Goal: Information Seeking & Learning: Find specific fact

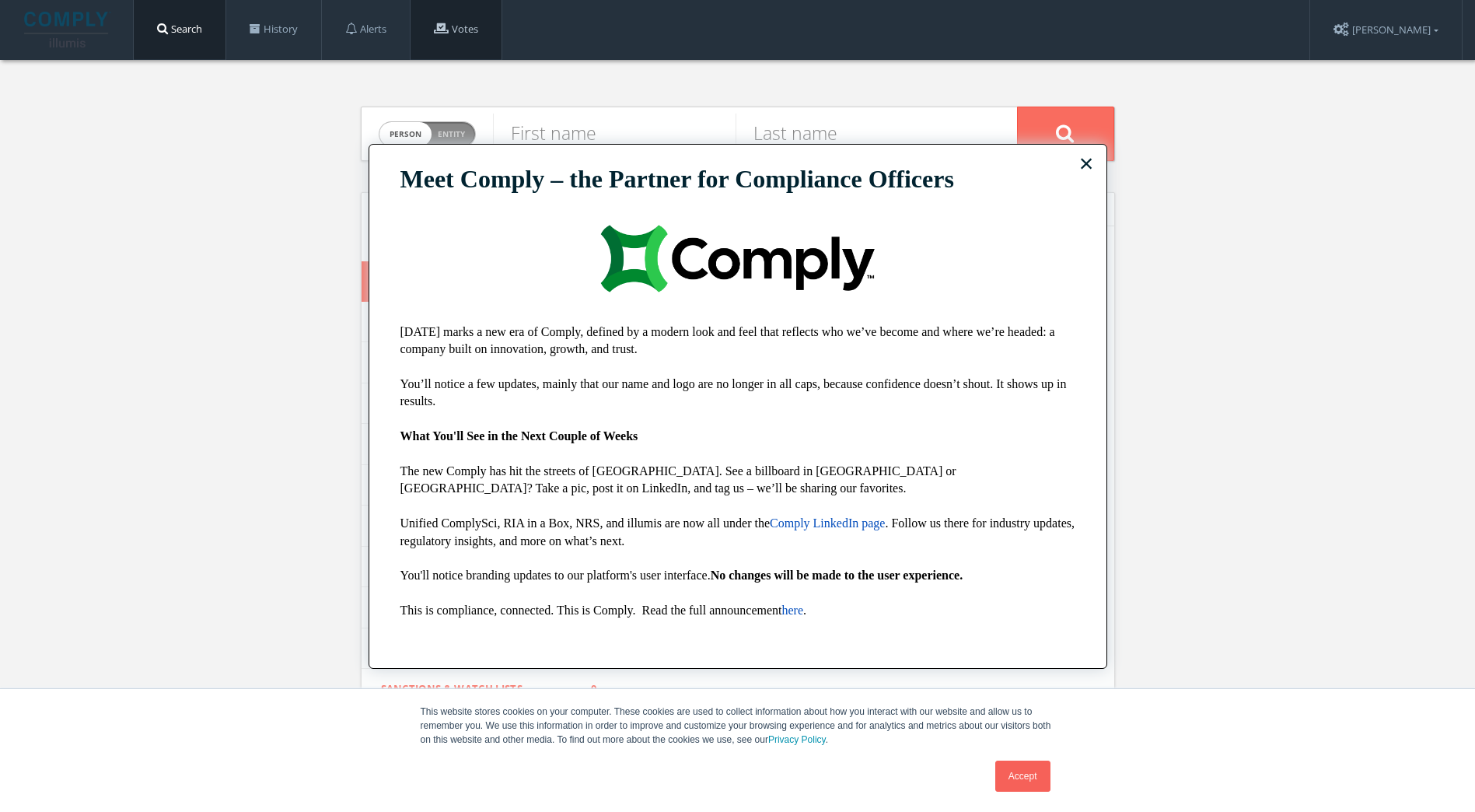
click at [498, 35] on link "Votes" at bounding box center [456, 29] width 91 height 59
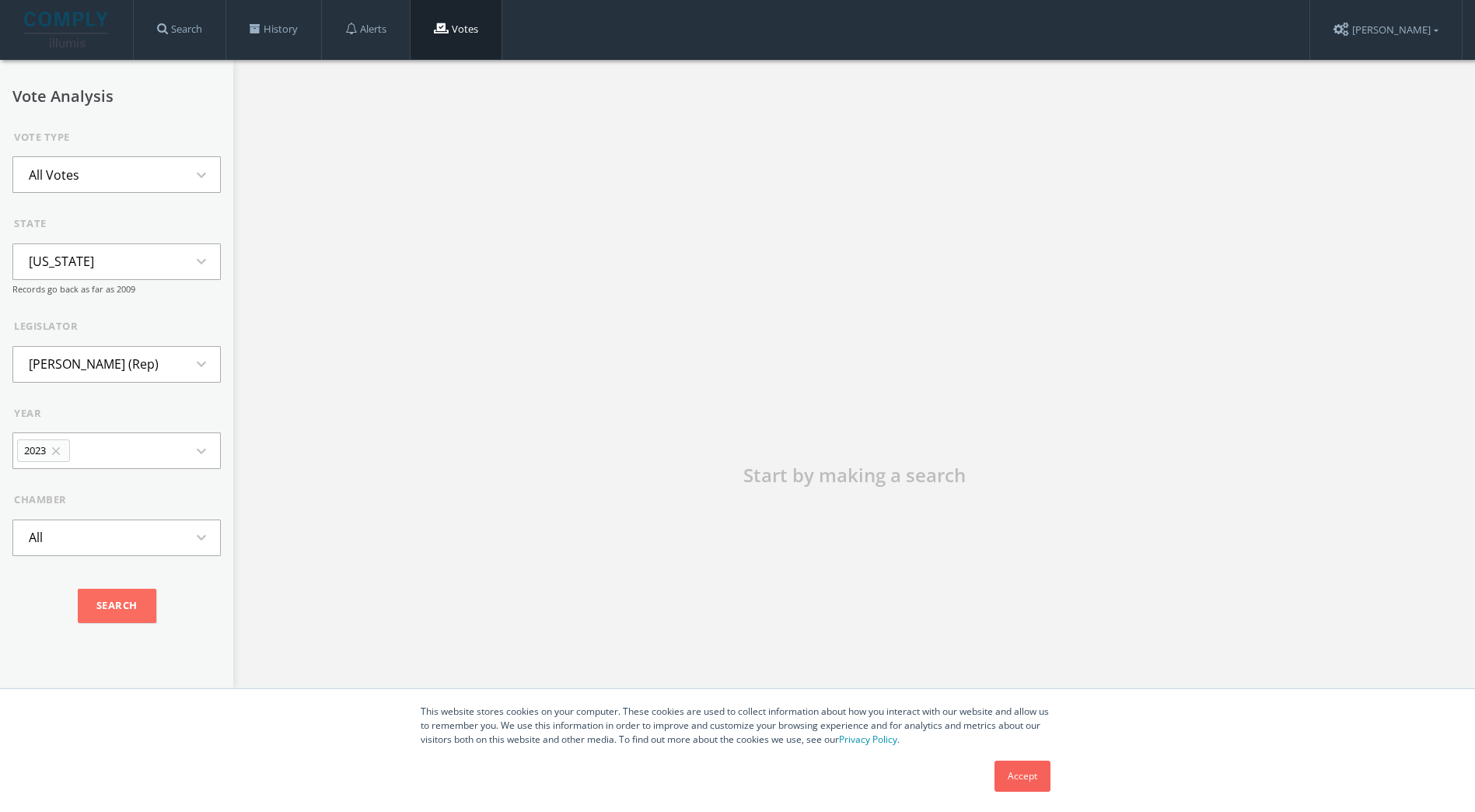
scroll to position [88, 0]
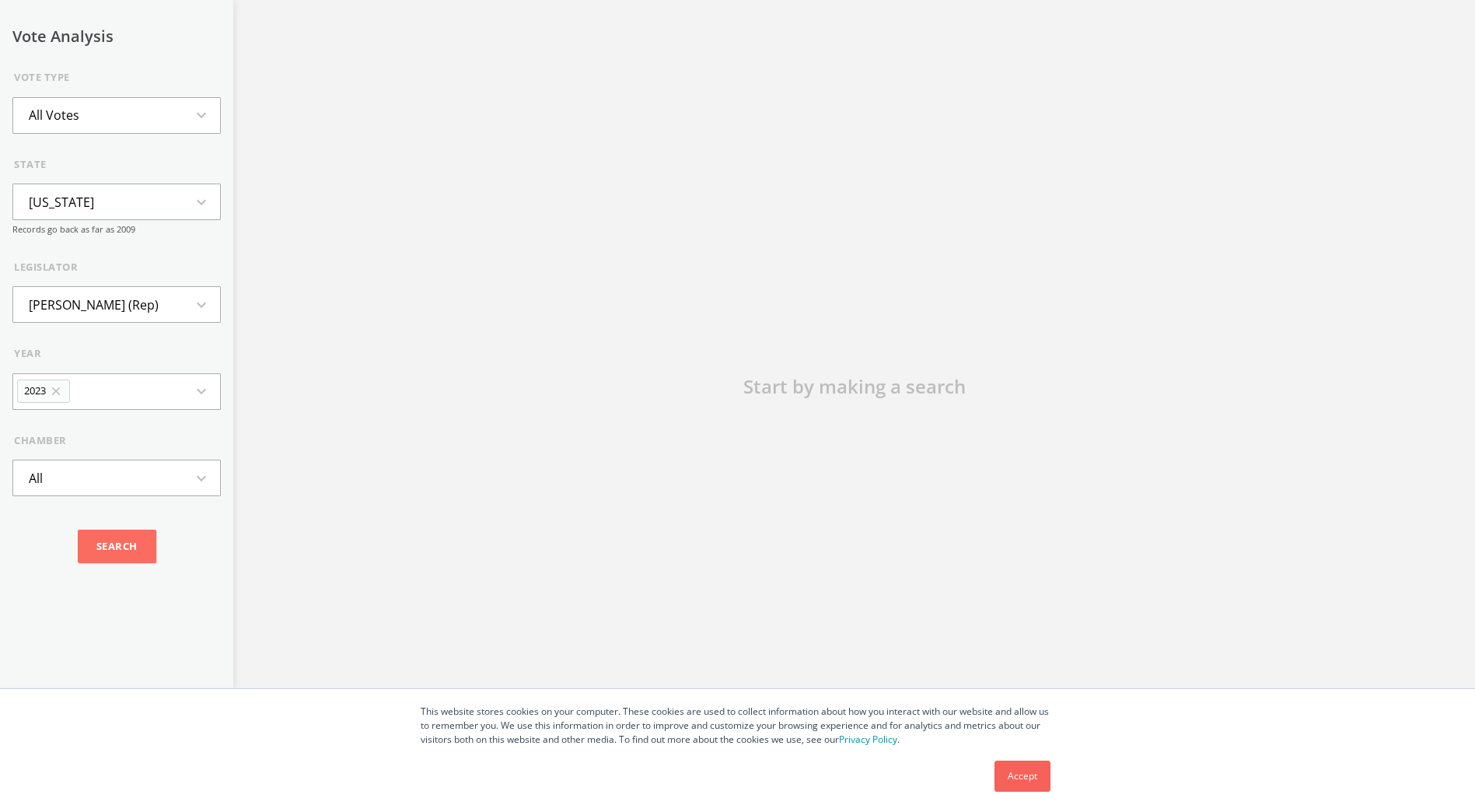
click at [143, 117] on button "All Votes expand_more" at bounding box center [116, 115] width 209 height 36
click at [367, 146] on div "Start by making a search" at bounding box center [855, 396] width 1242 height 849
click at [141, 205] on button "[US_STATE] expand_more" at bounding box center [116, 201] width 209 height 36
click at [371, 202] on div "Start by making a search" at bounding box center [855, 396] width 1242 height 849
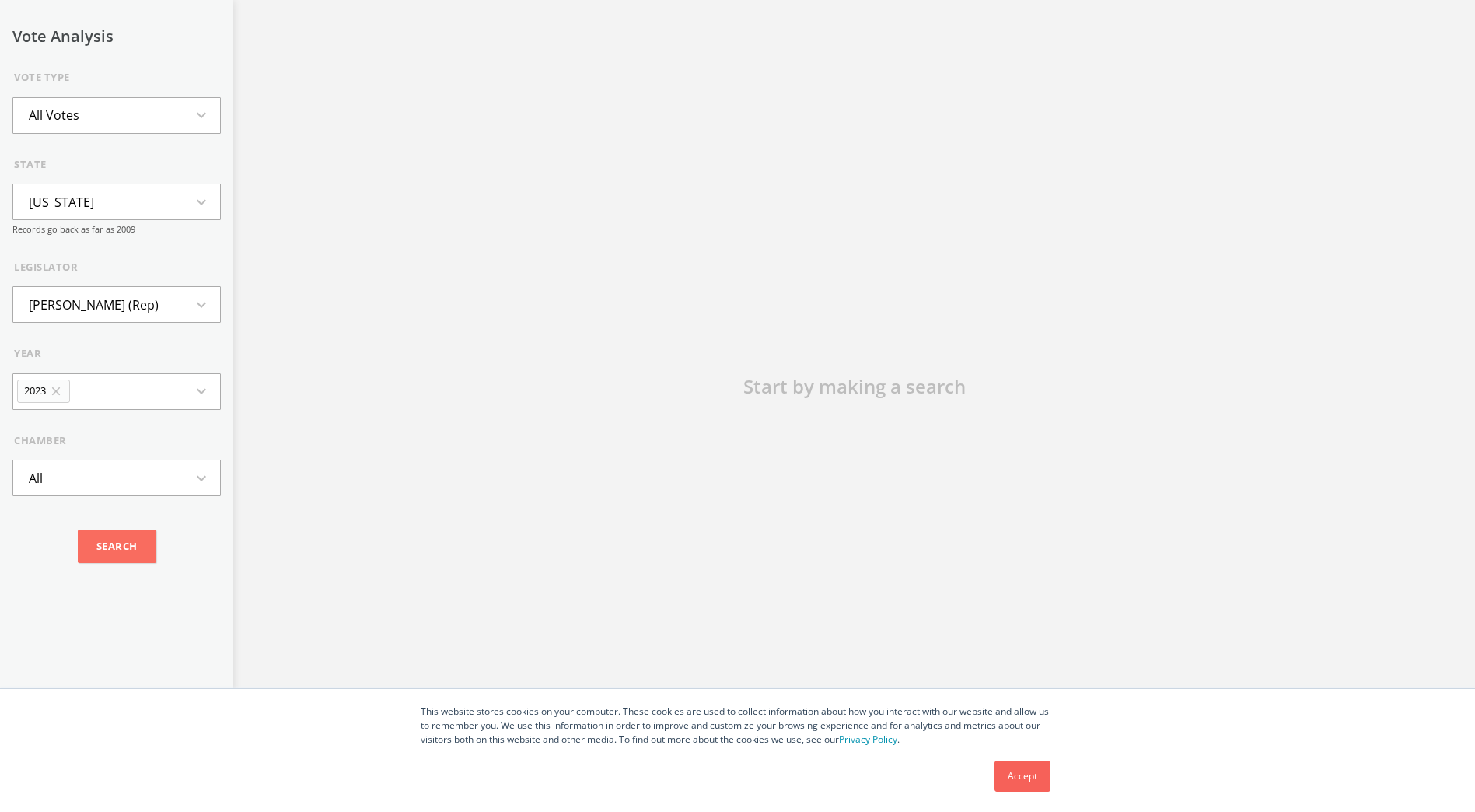
click at [104, 127] on button "All Votes expand_more" at bounding box center [116, 115] width 209 height 36
click at [142, 120] on button "All Votes expand_less" at bounding box center [116, 115] width 209 height 36
click at [95, 196] on button "Alaska expand_more" at bounding box center [116, 201] width 209 height 36
type input "min"
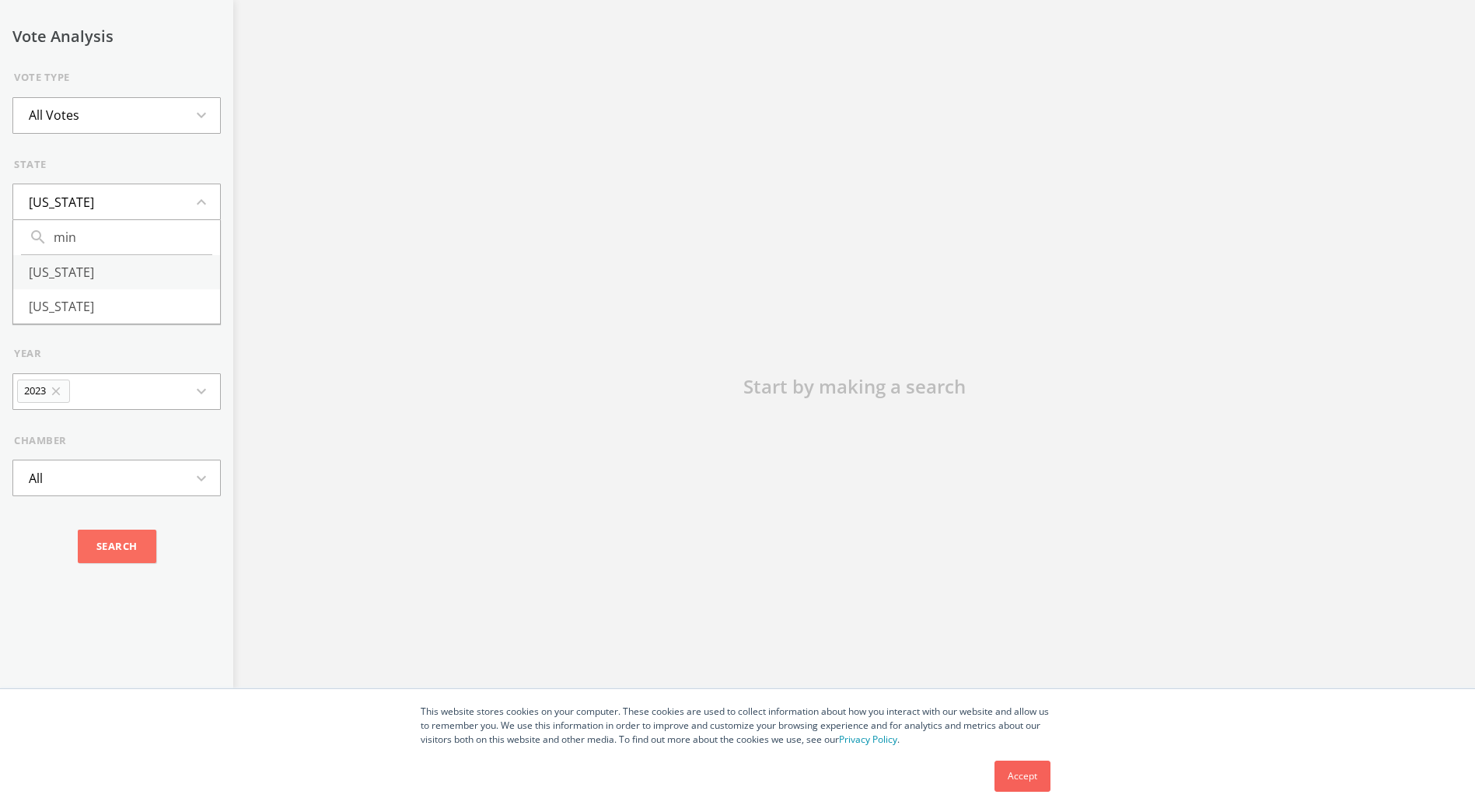
click at [88, 269] on li "Minnesota" at bounding box center [116, 272] width 207 height 34
click at [156, 308] on button "Jim Abeler (Rep) expand_more" at bounding box center [116, 304] width 209 height 36
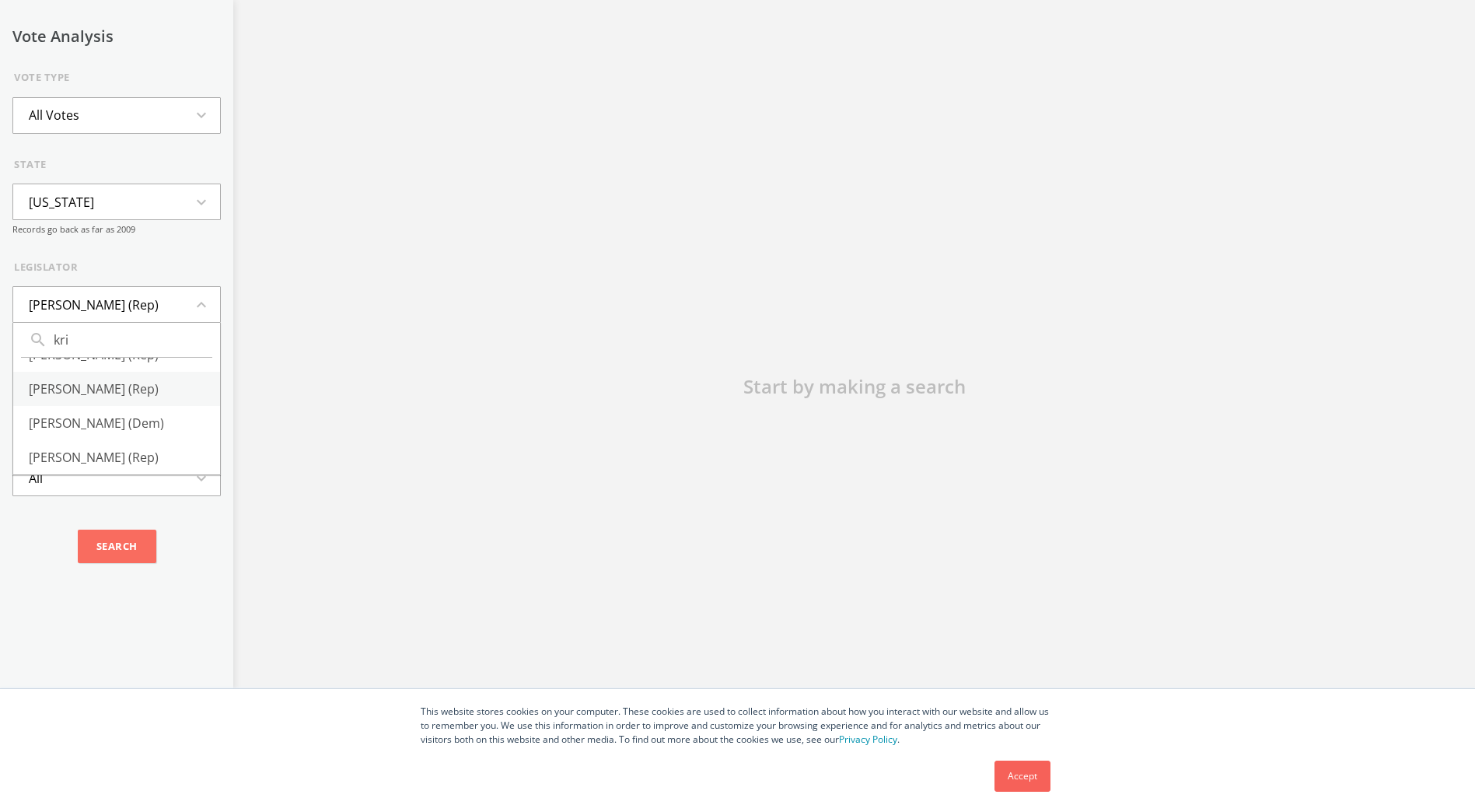
scroll to position [66, 0]
type input "kri"
click at [129, 440] on li "Kristin Robbins (Rep)" at bounding box center [116, 457] width 207 height 34
click at [125, 530] on input "Search" at bounding box center [117, 547] width 78 height 34
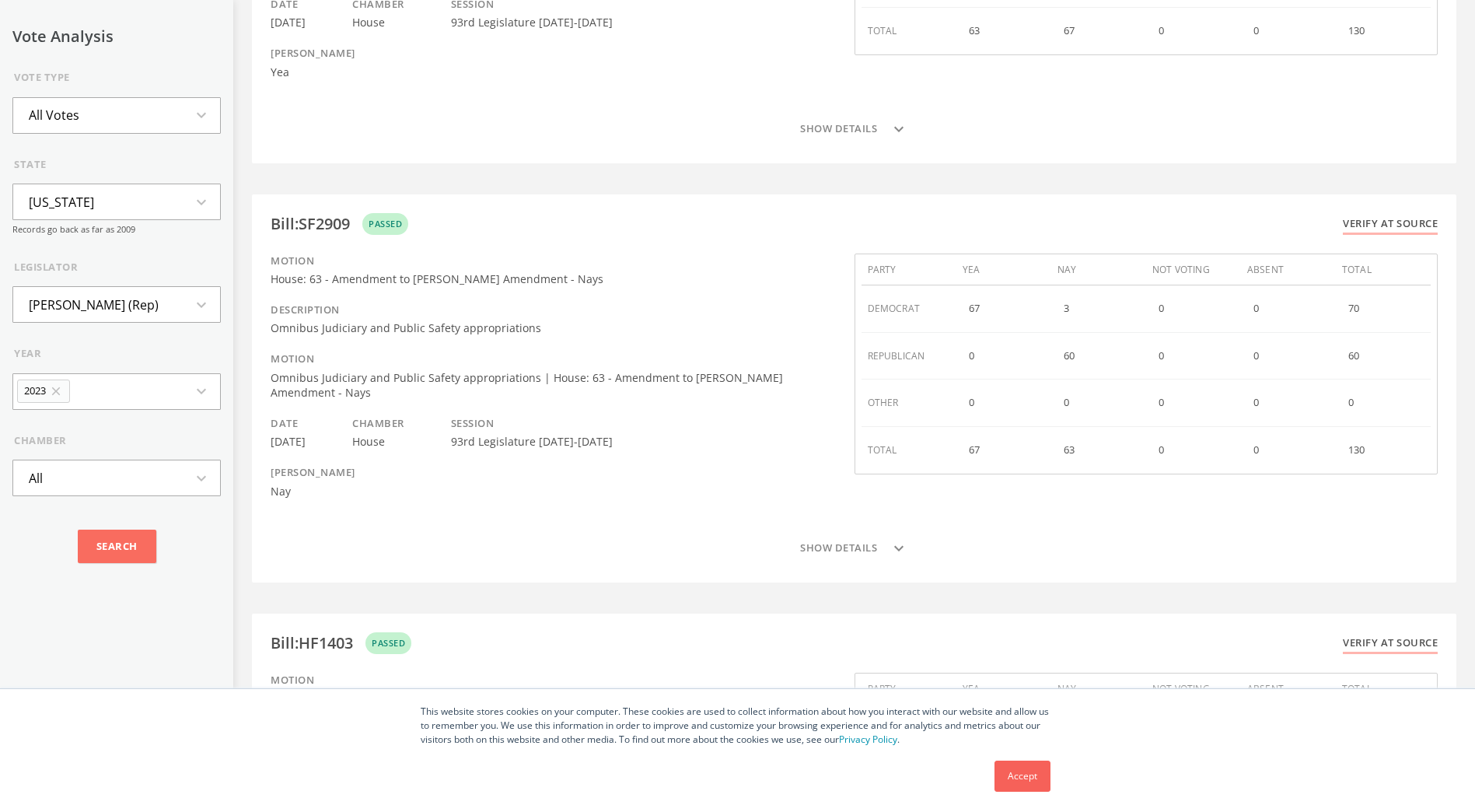
scroll to position [83998, 0]
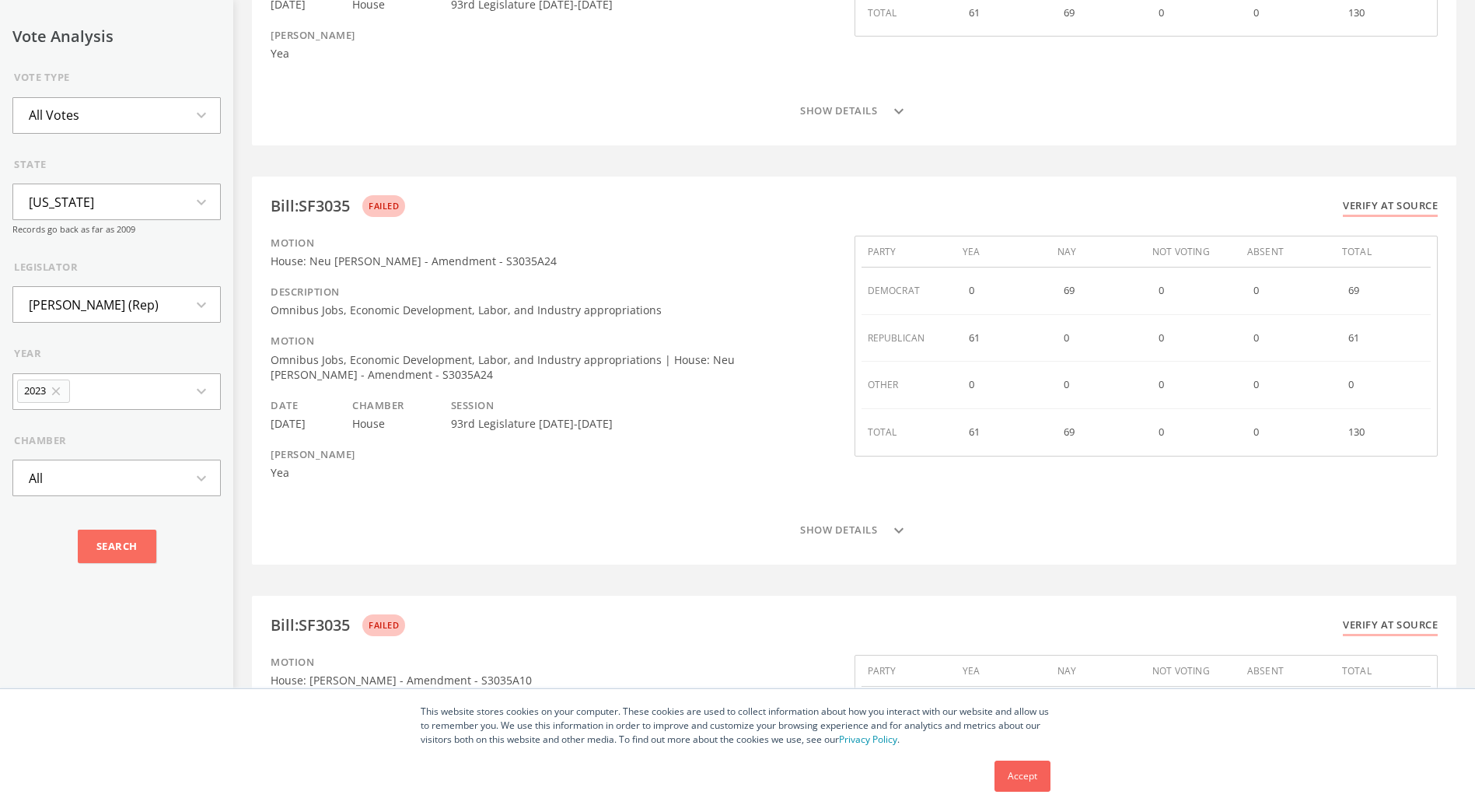
click at [1005, 759] on div "Accept" at bounding box center [1022, 776] width 65 height 40
click at [1028, 768] on link "Accept" at bounding box center [1022, 776] width 56 height 31
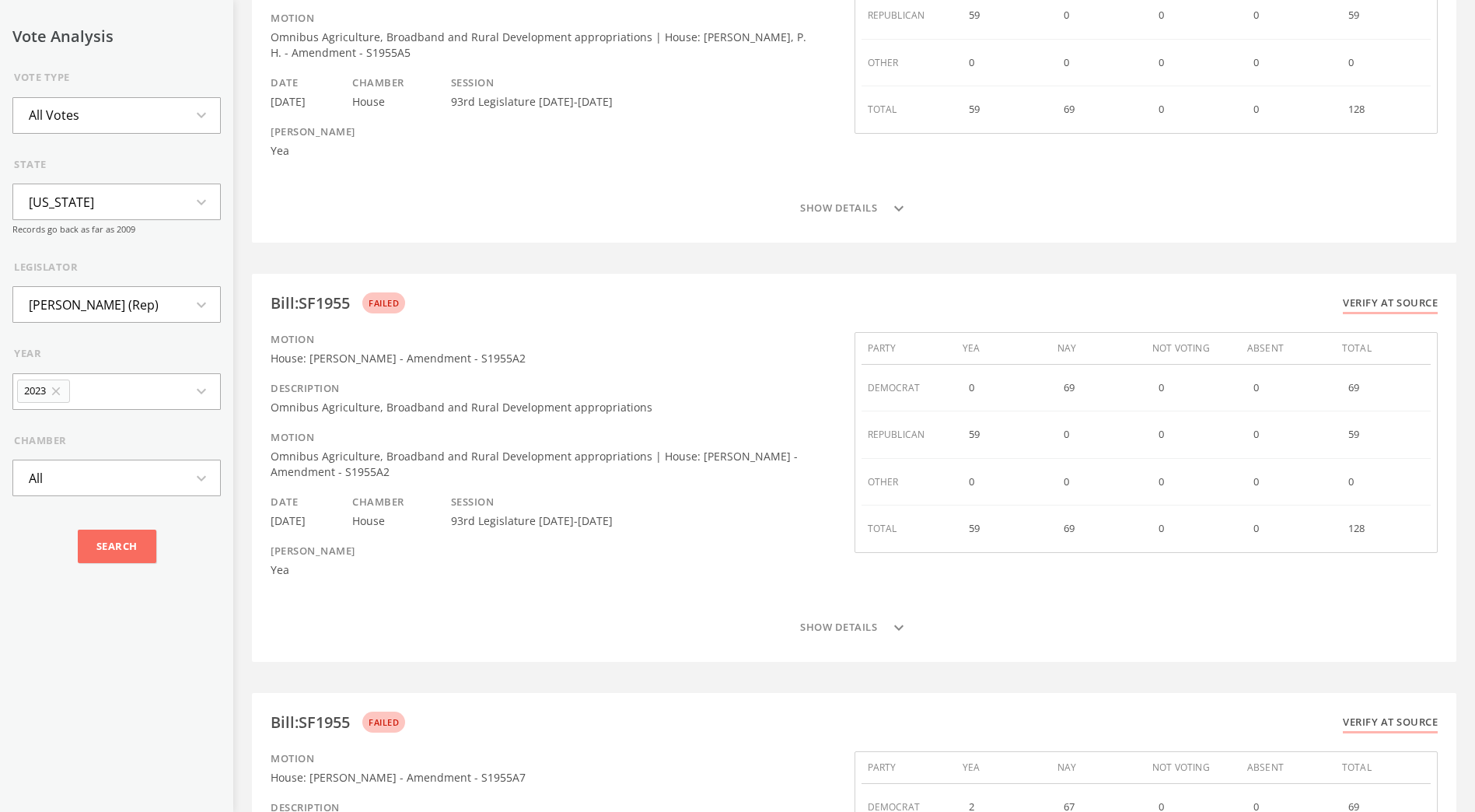
scroll to position [107827, 0]
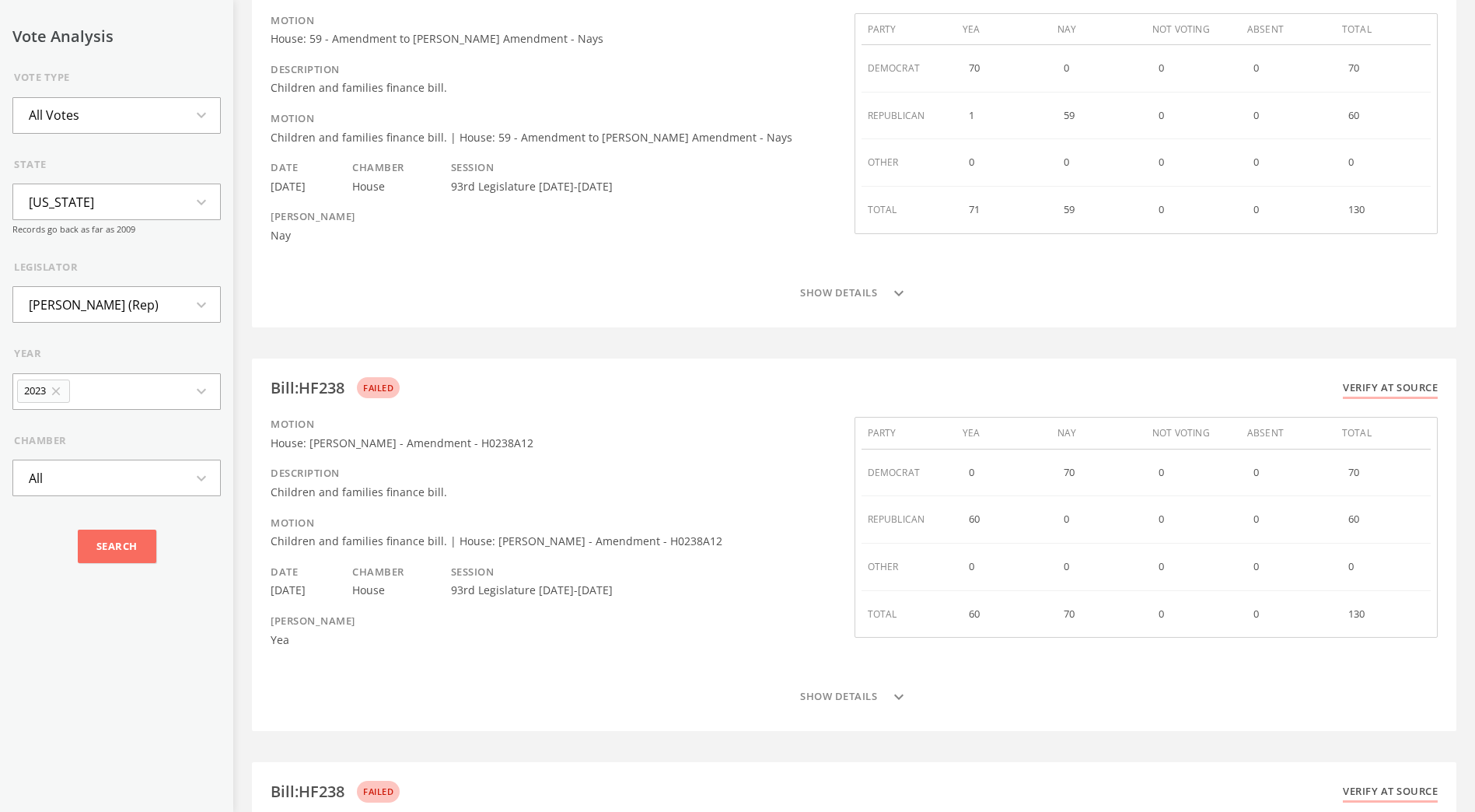
scroll to position [100736, 0]
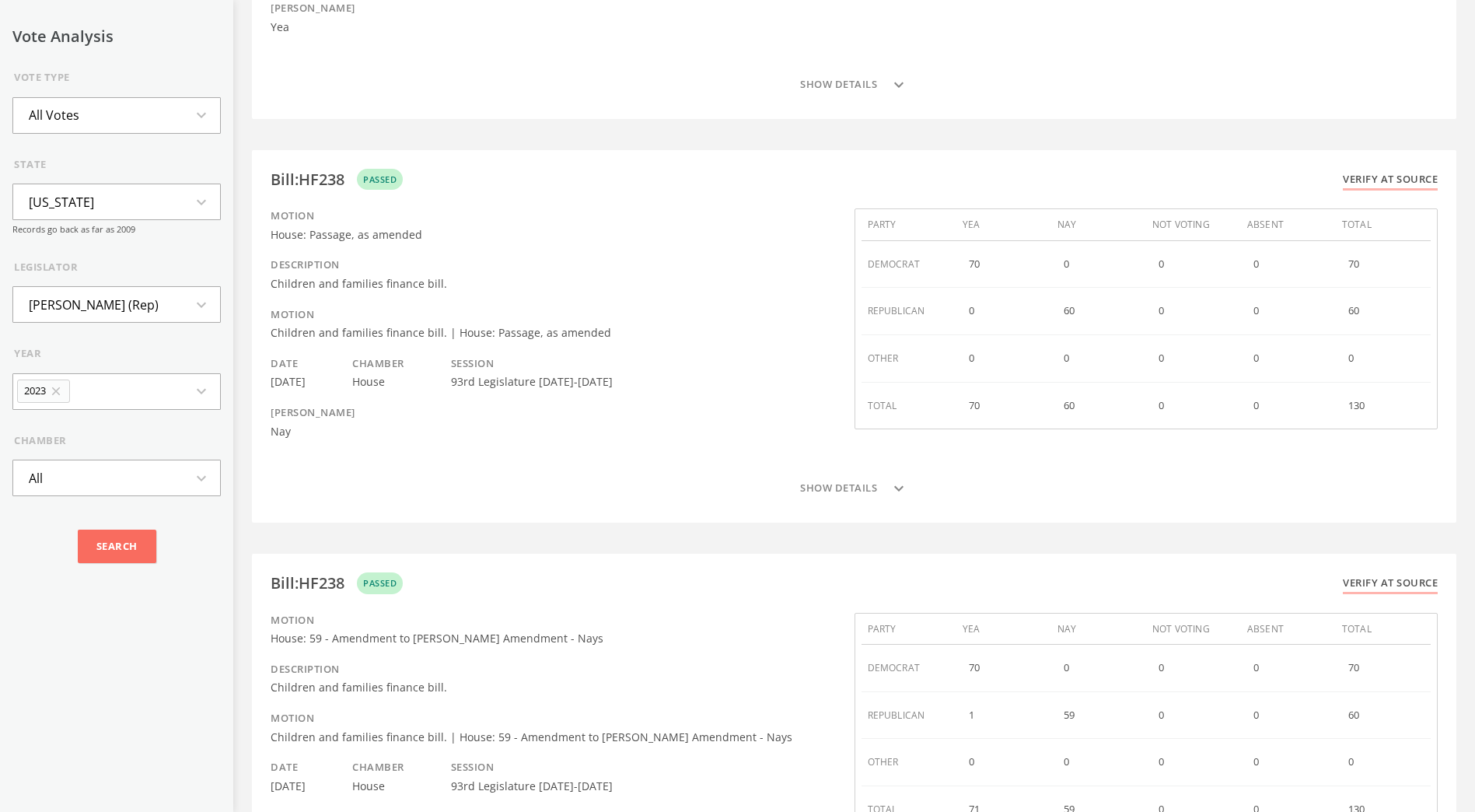
click at [169, 491] on button "All expand_more" at bounding box center [116, 478] width 209 height 36
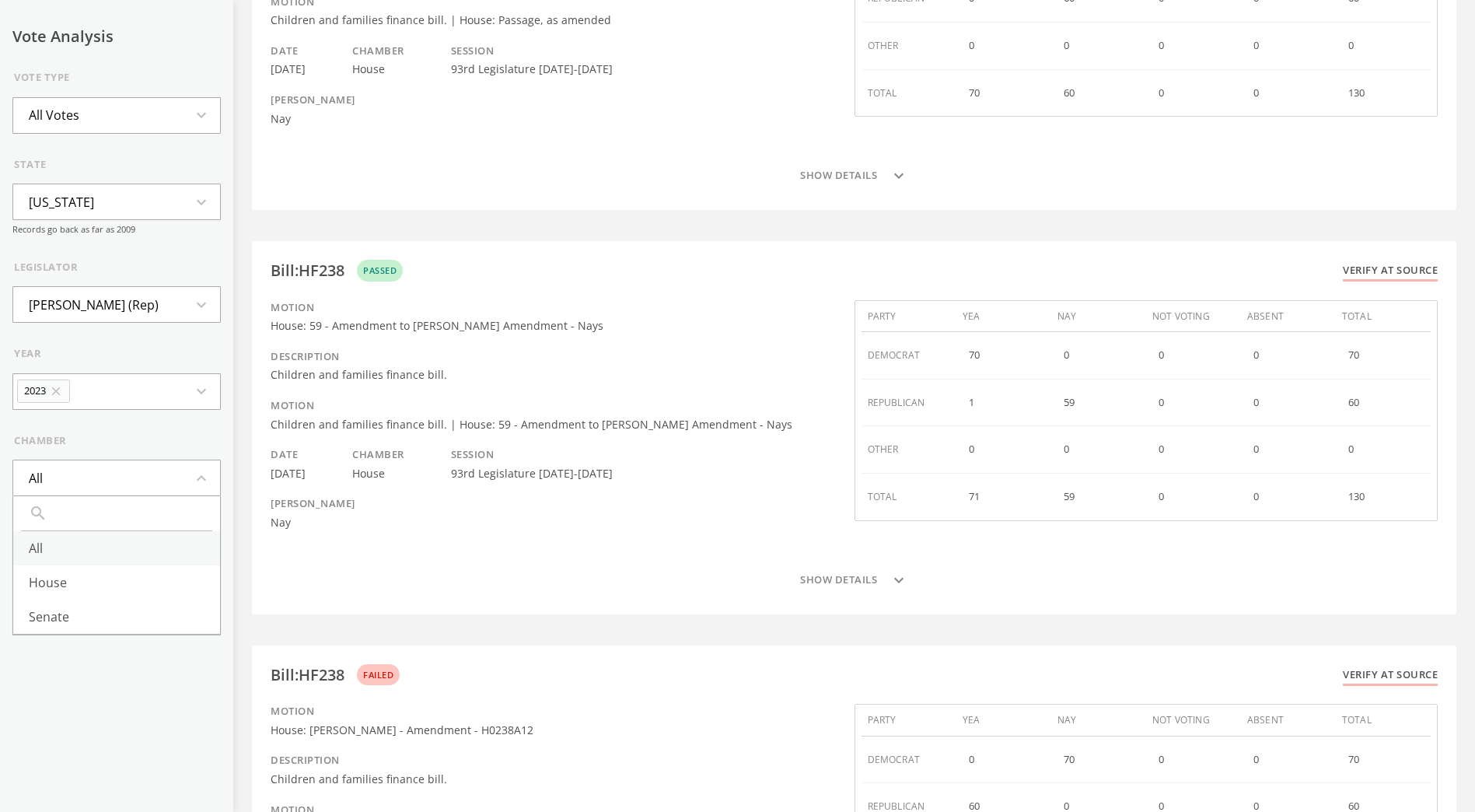
scroll to position [101050, 0]
click at [192, 475] on icon "expand_less" at bounding box center [206, 479] width 28 height 19
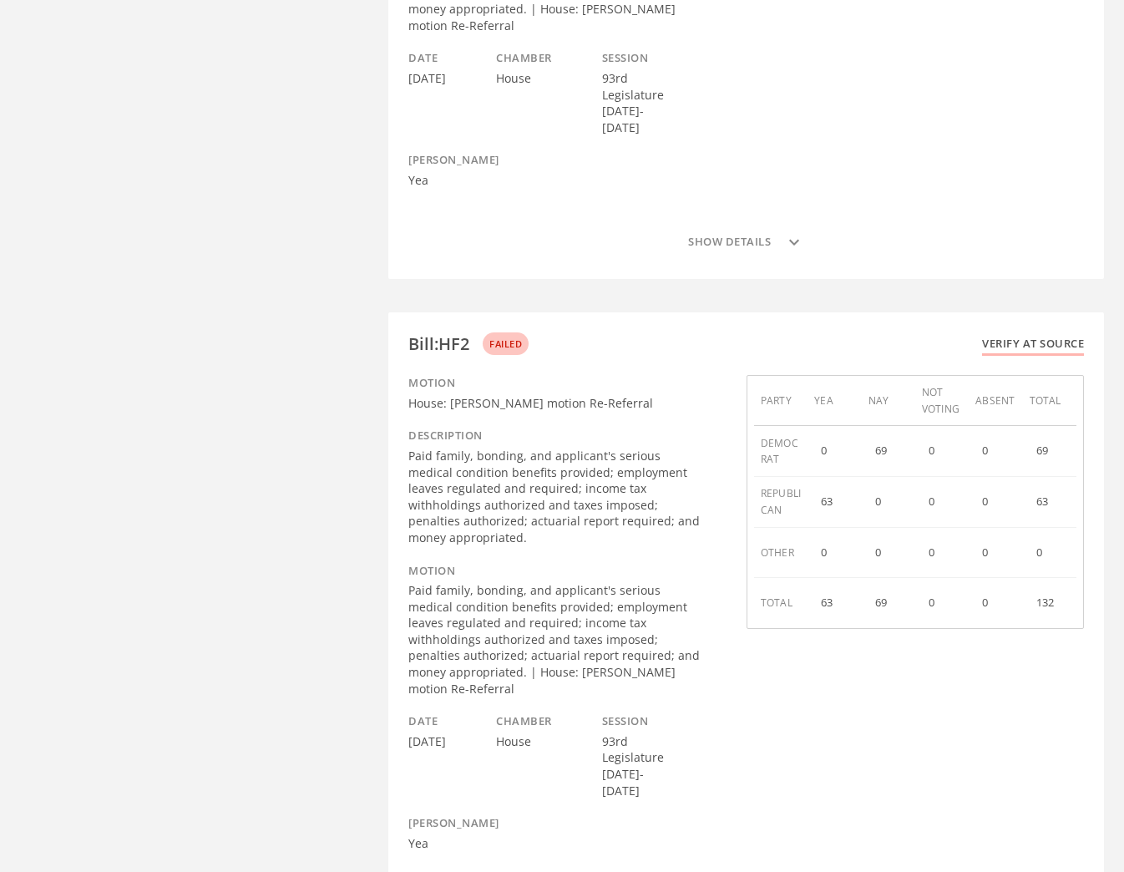
scroll to position [0, 0]
